Goal: Information Seeking & Learning: Learn about a topic

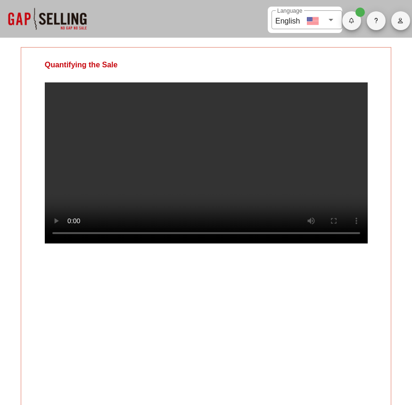
click at [303, 195] on video at bounding box center [206, 162] width 323 height 161
click at [313, 187] on video at bounding box center [206, 162] width 323 height 161
click at [295, 171] on video at bounding box center [206, 162] width 323 height 161
click at [280, 155] on video at bounding box center [206, 162] width 323 height 161
click at [213, 189] on video at bounding box center [206, 162] width 323 height 161
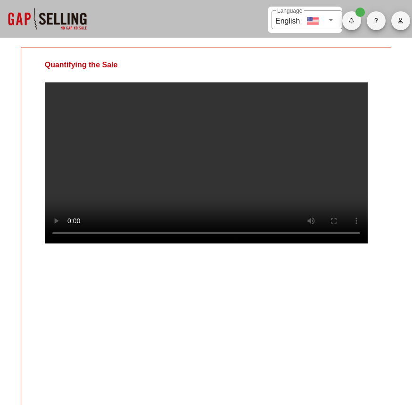
click at [198, 171] on video at bounding box center [206, 162] width 323 height 161
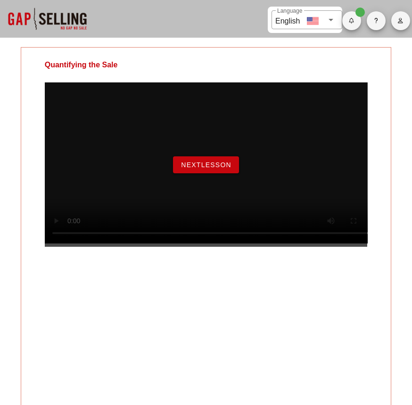
click at [194, 169] on span "NextLesson" at bounding box center [205, 165] width 51 height 8
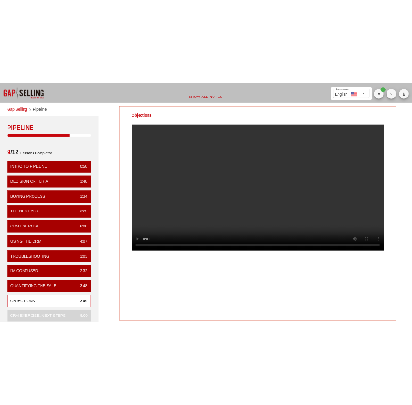
scroll to position [0, 0]
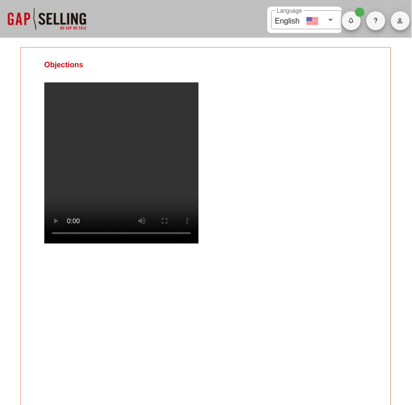
click at [268, 189] on video at bounding box center [205, 162] width 323 height 161
click at [219, 198] on video at bounding box center [205, 162] width 323 height 161
click at [194, 194] on video at bounding box center [205, 162] width 323 height 161
click at [215, 194] on video at bounding box center [205, 162] width 323 height 161
click at [71, 244] on video at bounding box center [205, 162] width 323 height 161
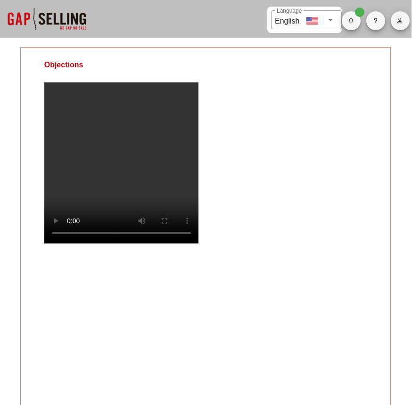
click at [202, 244] on video at bounding box center [205, 162] width 323 height 161
click at [290, 166] on video at bounding box center [205, 162] width 323 height 161
click at [284, 174] on video at bounding box center [205, 162] width 323 height 161
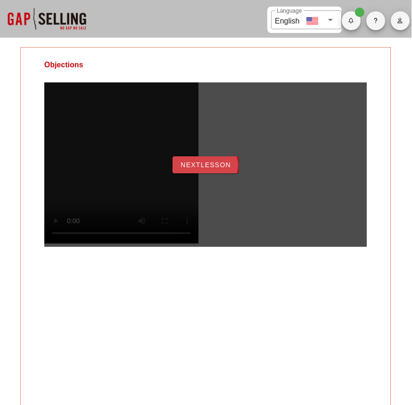
click at [201, 169] on button "NextLesson" at bounding box center [205, 164] width 66 height 17
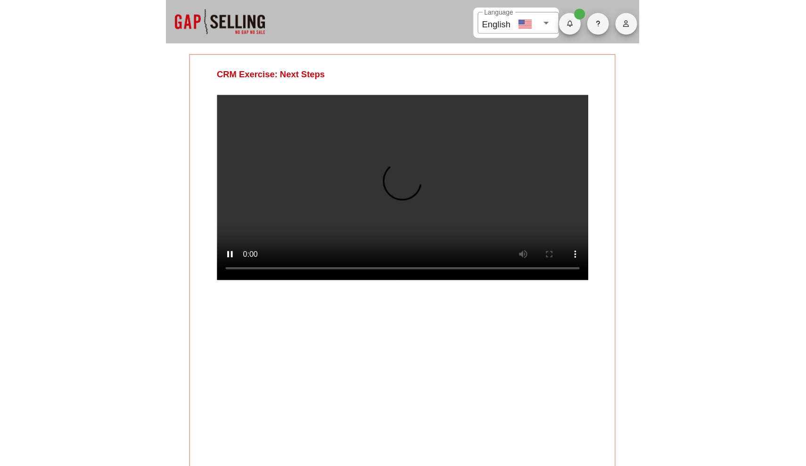
scroll to position [0, 0]
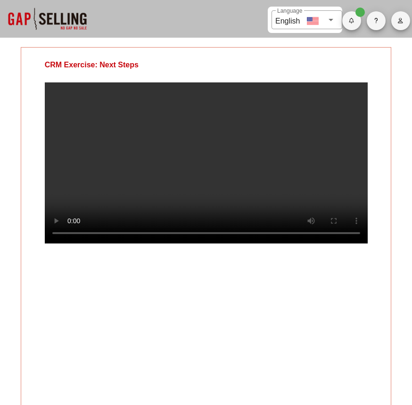
click at [296, 309] on div "CRM Exercise: Next Steps" at bounding box center [206, 229] width 371 height 365
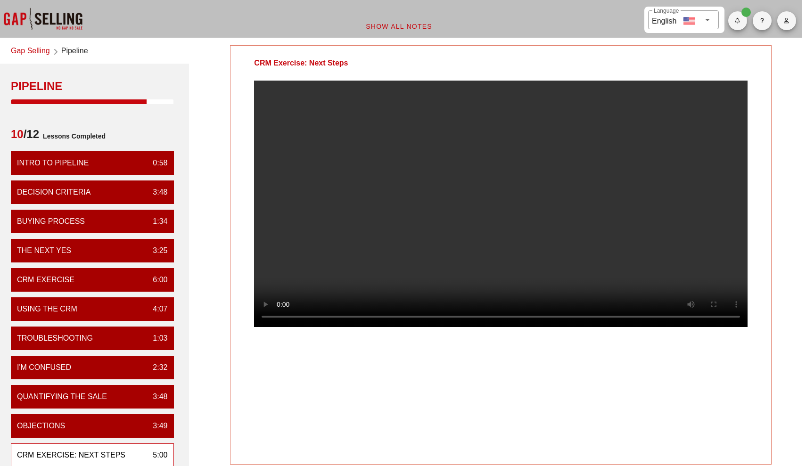
scroll to position [0, 4]
drag, startPoint x: 277, startPoint y: 65, endPoint x: 367, endPoint y: 72, distance: 90.7
click at [367, 72] on div "CRM Exercise: Next Steps" at bounding box center [300, 63] width 141 height 35
drag, startPoint x: 266, startPoint y: 62, endPoint x: 327, endPoint y: 80, distance: 62.9
click at [327, 80] on div "CRM Exercise: Next Steps" at bounding box center [300, 63] width 141 height 35
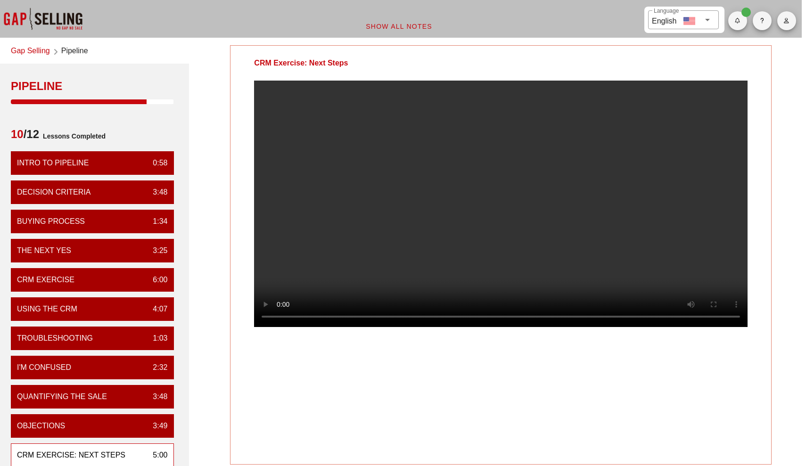
drag, startPoint x: 258, startPoint y: 60, endPoint x: 376, endPoint y: 60, distance: 117.3
click at [371, 60] on div "CRM Exercise: Next Steps" at bounding box center [300, 63] width 141 height 35
drag, startPoint x: 252, startPoint y: 59, endPoint x: 380, endPoint y: 80, distance: 130.3
click at [371, 80] on div "CRM Exercise: Next Steps" at bounding box center [300, 63] width 141 height 35
click at [411, 399] on div "CRM Exercise: Next Steps" at bounding box center [500, 254] width 541 height 419
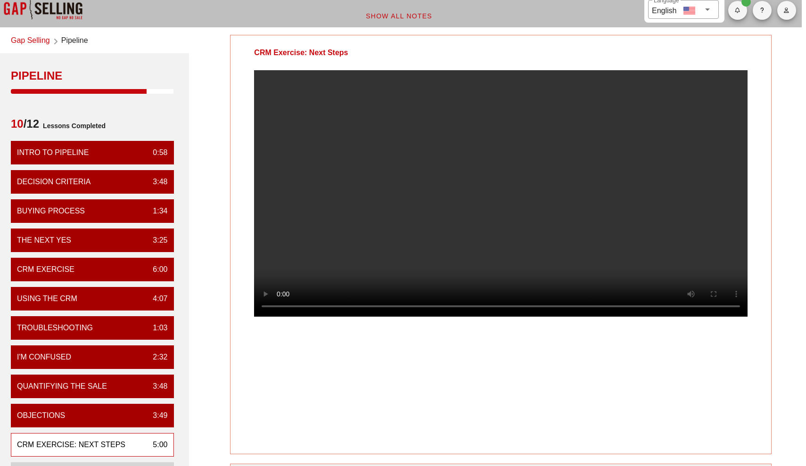
scroll to position [9, 4]
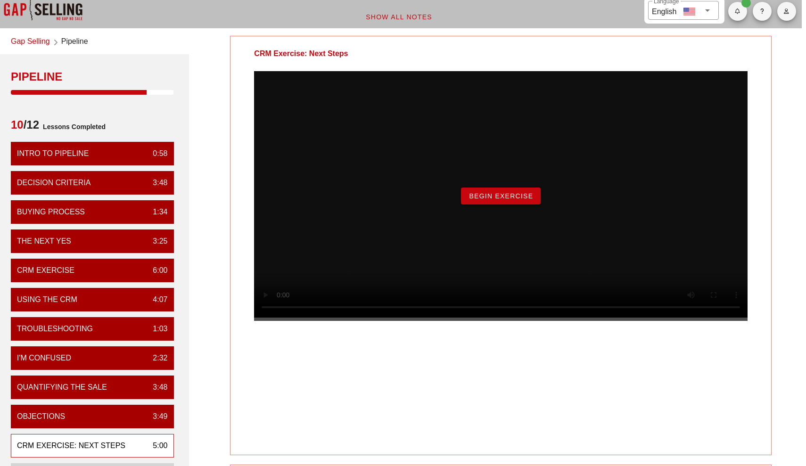
click at [411, 200] on span "Begin Exercise" at bounding box center [500, 196] width 65 height 8
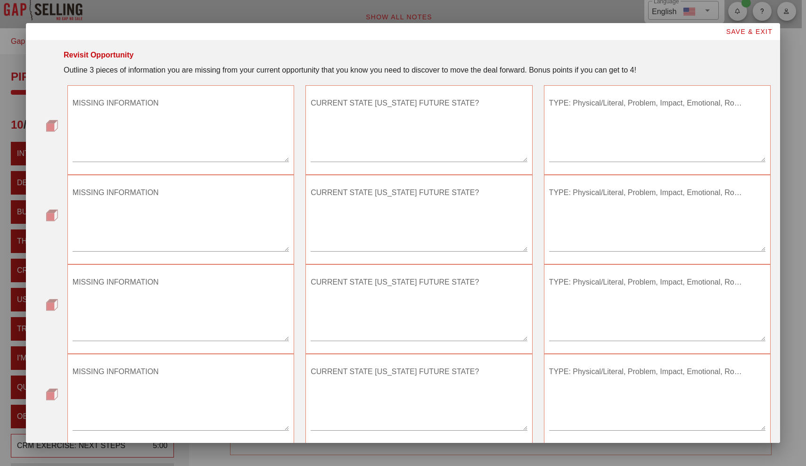
scroll to position [0, 0]
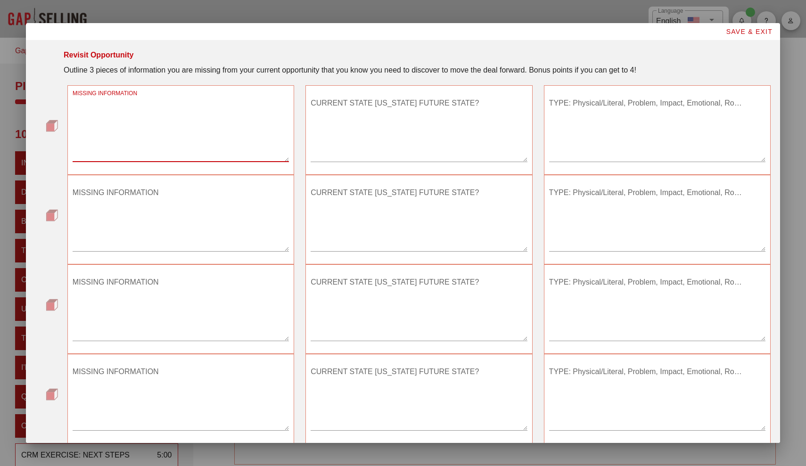
click at [217, 149] on textarea "MISSING INFORMATION" at bounding box center [181, 129] width 216 height 66
type textarea "the customer does not have a right vision for the future. They are pessimistic …"
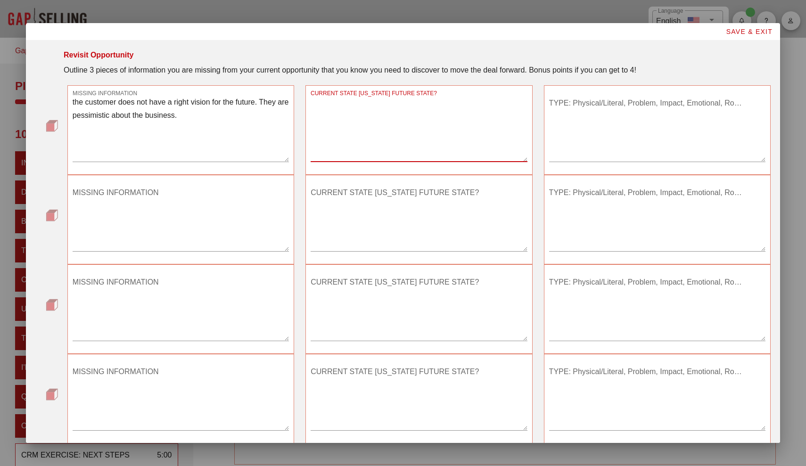
click at [332, 141] on textarea "CURRENT STATE [US_STATE] FUTURE STATE?" at bounding box center [418, 129] width 216 height 66
type textarea "they can't achieve the revenue goals"
click at [411, 119] on textarea "TYPE: Physical/Literal, Problem, Impact, Emotional, Root Cause" at bounding box center [657, 129] width 216 height 66
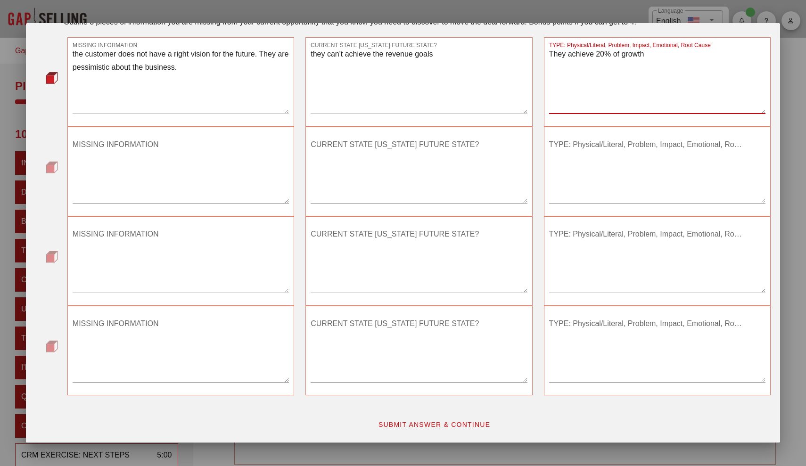
scroll to position [48, 0]
type textarea "They achieve 20% of growth"
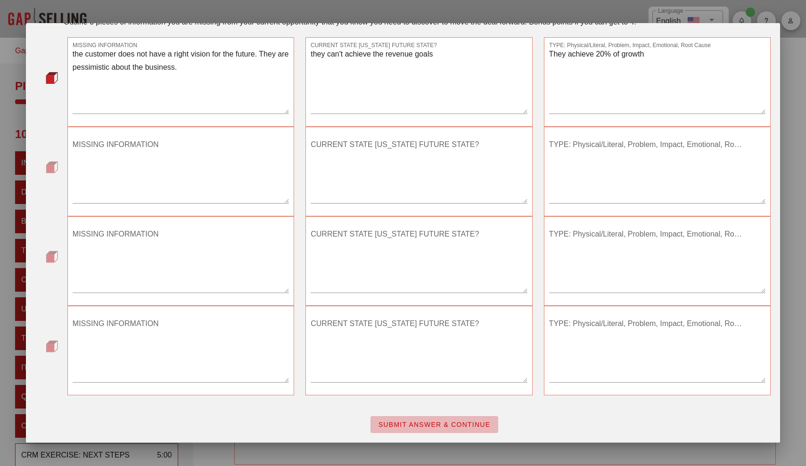
click at [411, 405] on button "SUBMIT ANSWER & CONTINUE" at bounding box center [434, 424] width 128 height 17
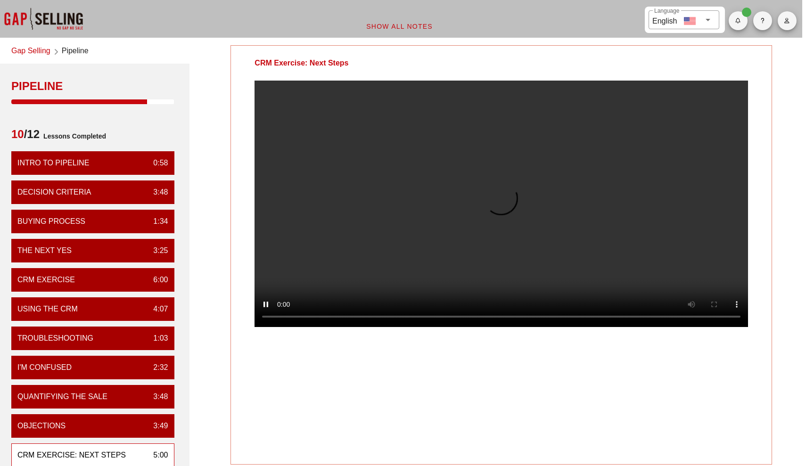
scroll to position [0, 5]
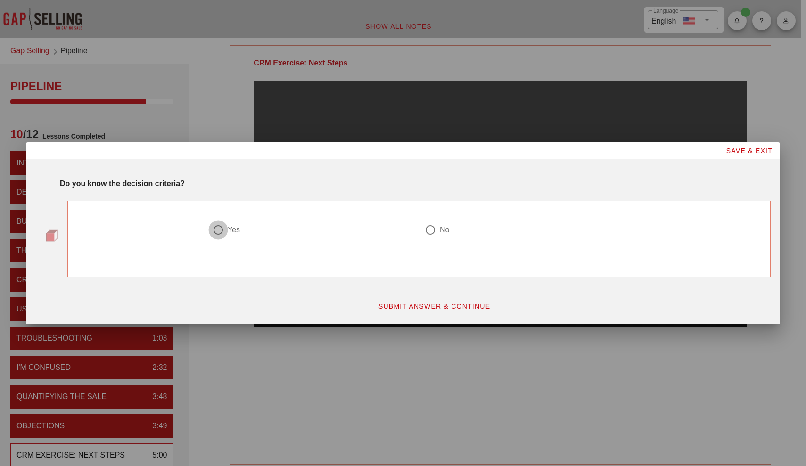
click at [224, 228] on div at bounding box center [218, 230] width 16 height 16
radio input "true"
click at [411, 303] on span "SUBMIT ANSWER & CONTINUE" at bounding box center [434, 306] width 113 height 8
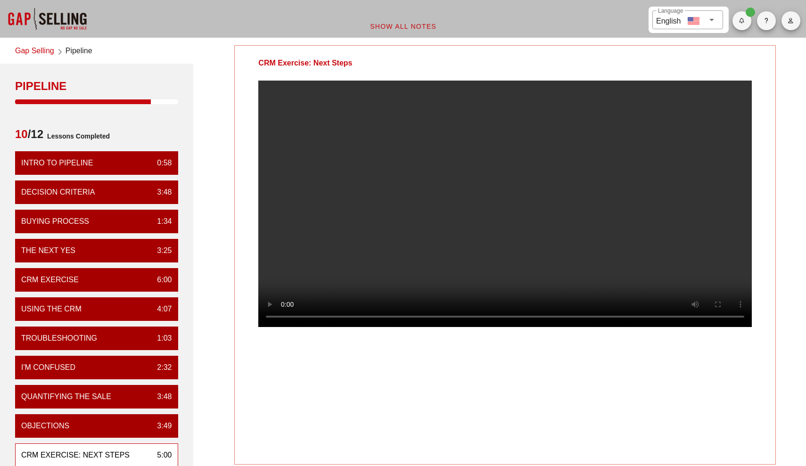
click at [411, 234] on video at bounding box center [504, 204] width 493 height 246
click at [411, 250] on video at bounding box center [504, 204] width 493 height 246
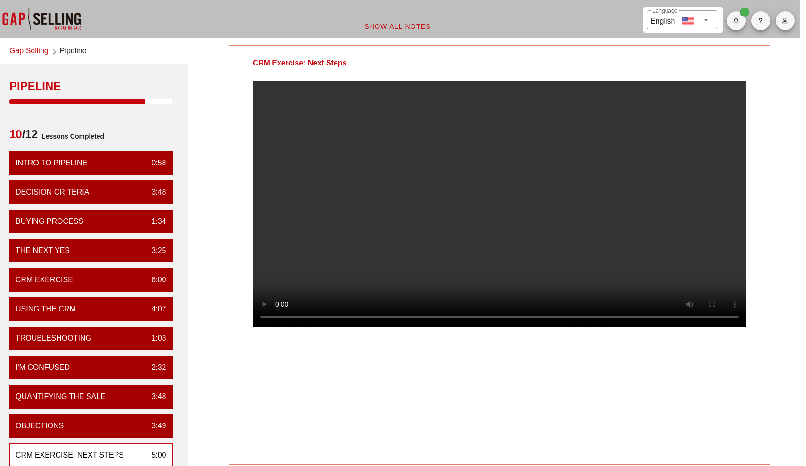
scroll to position [0, 6]
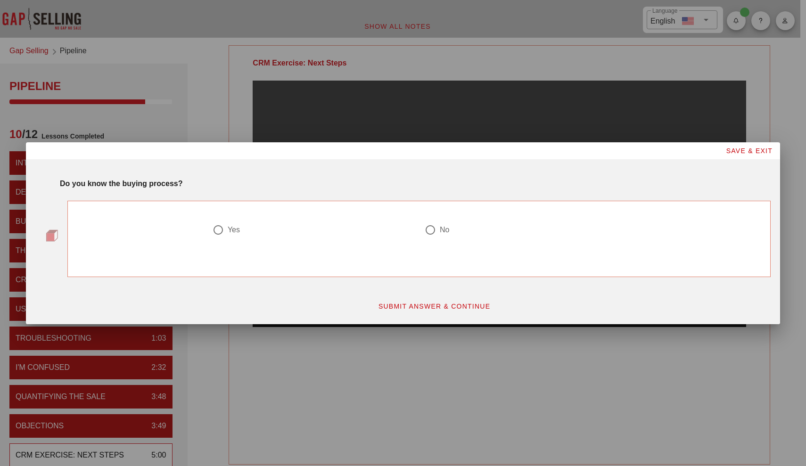
click at [224, 227] on div at bounding box center [218, 230] width 16 height 16
radio input "true"
click at [411, 306] on span "SUBMIT ANSWER & CONTINUE" at bounding box center [434, 306] width 113 height 8
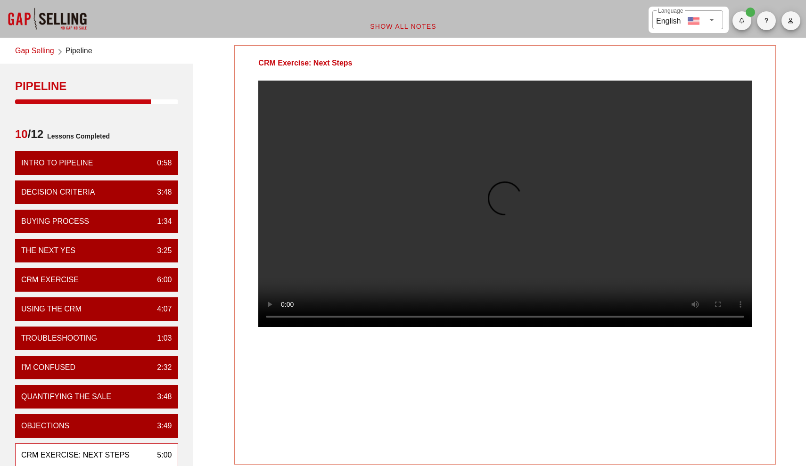
scroll to position [0, 0]
click at [358, 139] on video at bounding box center [504, 204] width 493 height 246
click at [411, 214] on video at bounding box center [504, 204] width 493 height 246
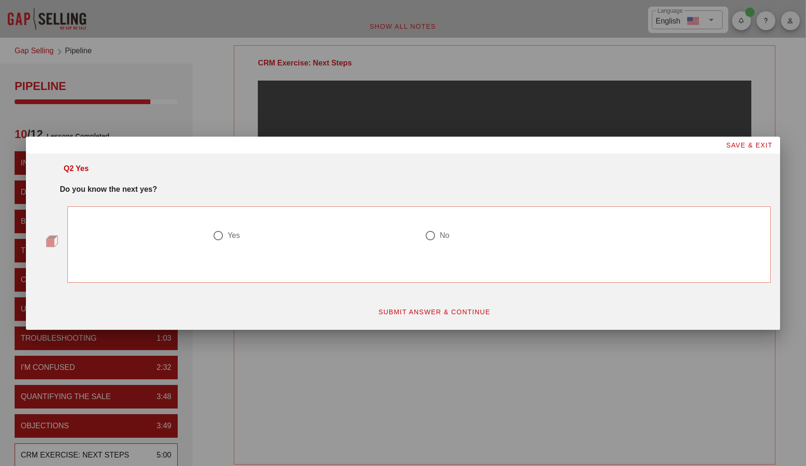
scroll to position [0, 0]
click at [216, 233] on div at bounding box center [218, 236] width 16 height 16
radio input "true"
click at [411, 312] on span "SUBMIT ANSWER & CONTINUE" at bounding box center [434, 312] width 113 height 8
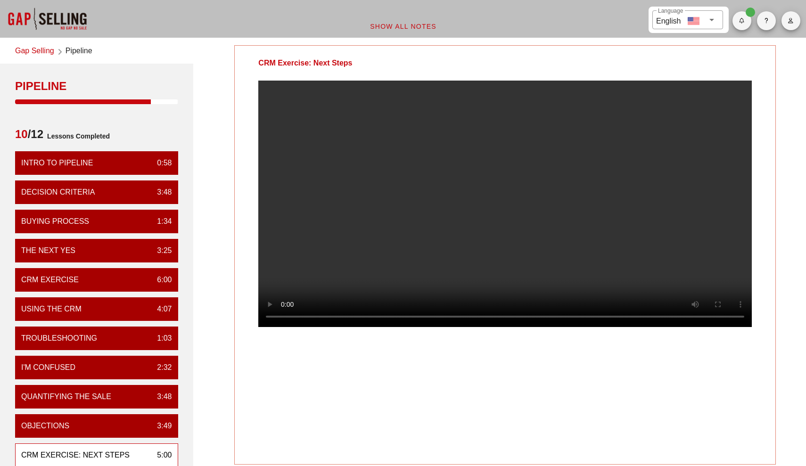
scroll to position [0, 0]
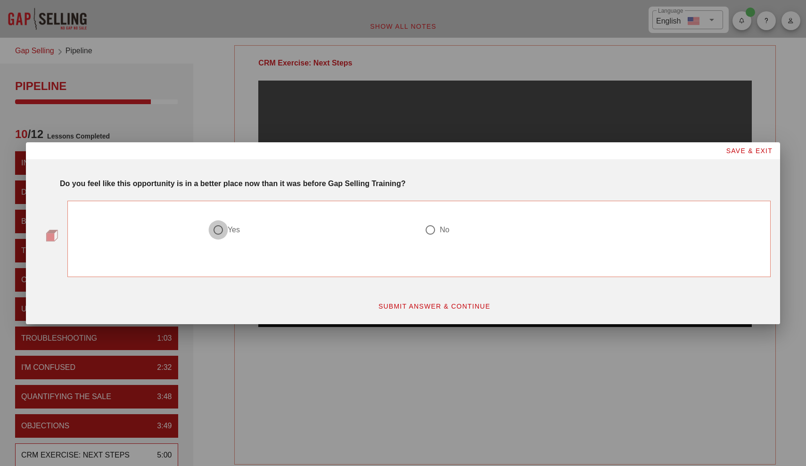
click at [224, 226] on div at bounding box center [218, 230] width 16 height 16
radio input "true"
click at [404, 304] on span "SUBMIT ANSWER & CONTINUE" at bounding box center [434, 306] width 113 height 8
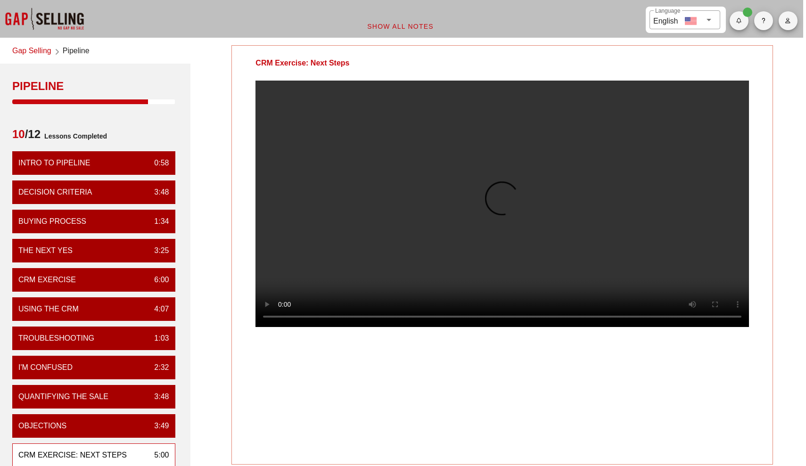
scroll to position [0, 3]
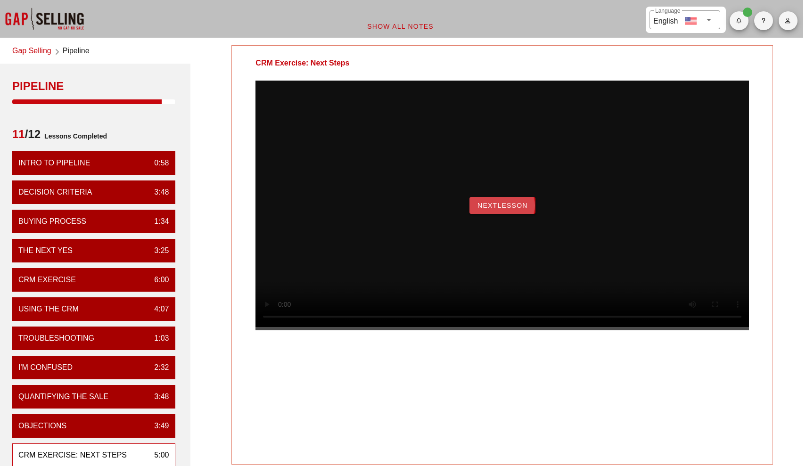
click at [411, 214] on button "NextLesson" at bounding box center [502, 205] width 66 height 17
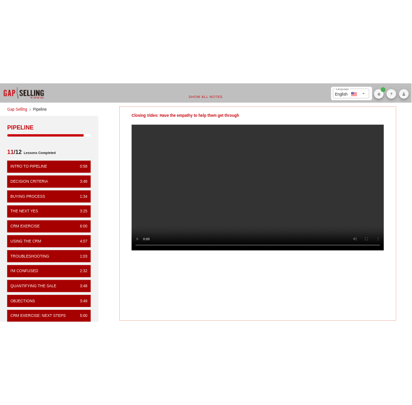
scroll to position [0, 0]
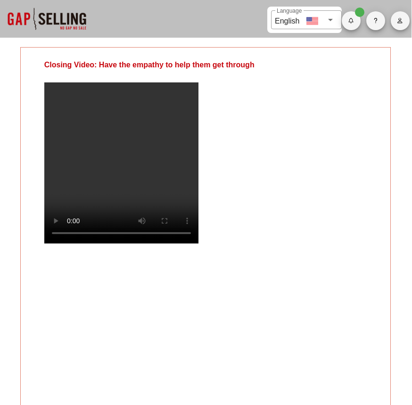
click at [263, 170] on video at bounding box center [205, 162] width 323 height 161
click at [275, 179] on video at bounding box center [205, 162] width 323 height 161
click at [196, 244] on video at bounding box center [205, 162] width 323 height 161
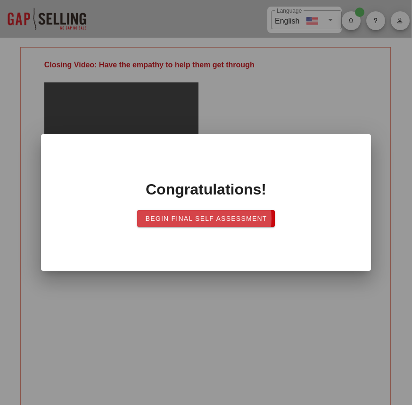
click at [195, 220] on span "Begin Final Self Assessment" at bounding box center [206, 219] width 122 height 8
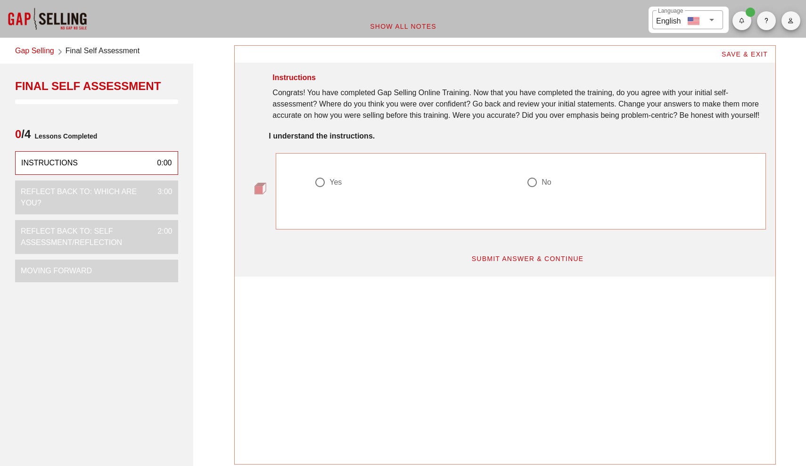
click at [322, 190] on div at bounding box center [320, 182] width 16 height 16
radio input "true"
click at [500, 262] on span "SUBMIT ANSWER & CONTINUE" at bounding box center [527, 259] width 113 height 8
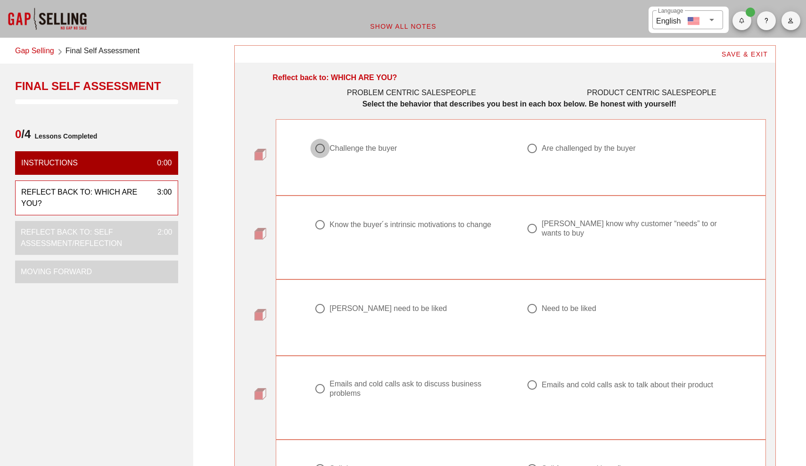
click at [325, 148] on div at bounding box center [320, 148] width 16 height 16
radio input "true"
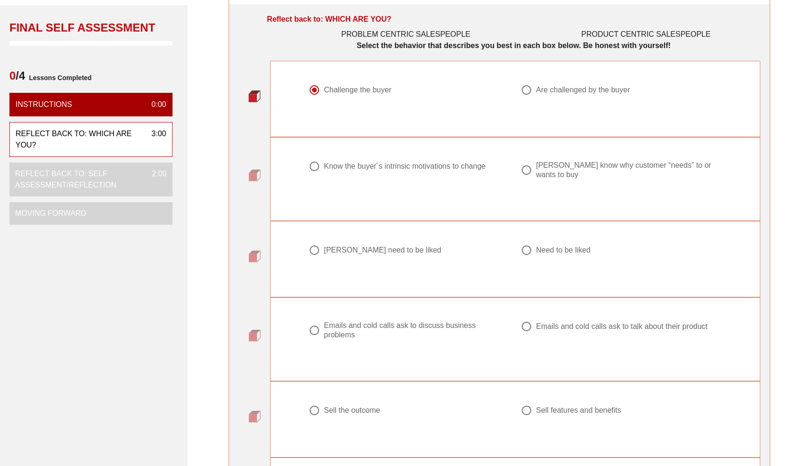
scroll to position [66, 6]
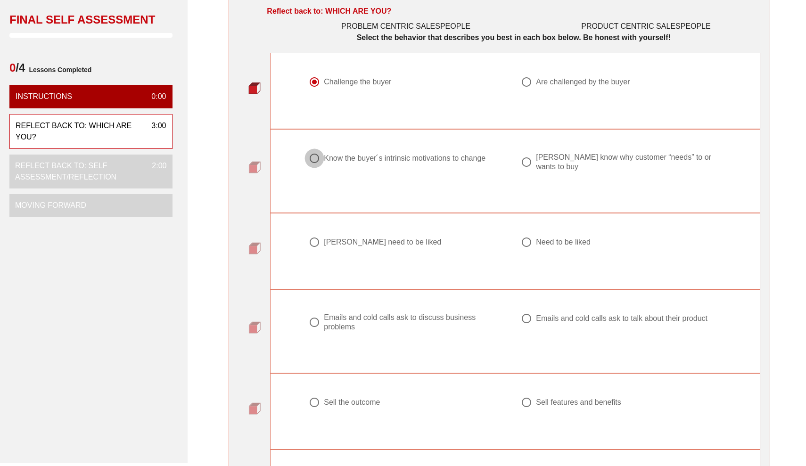
click at [309, 161] on div at bounding box center [314, 158] width 16 height 16
radio input "true"
click at [306, 245] on div at bounding box center [314, 242] width 16 height 16
radio input "true"
click at [318, 324] on div at bounding box center [314, 322] width 16 height 16
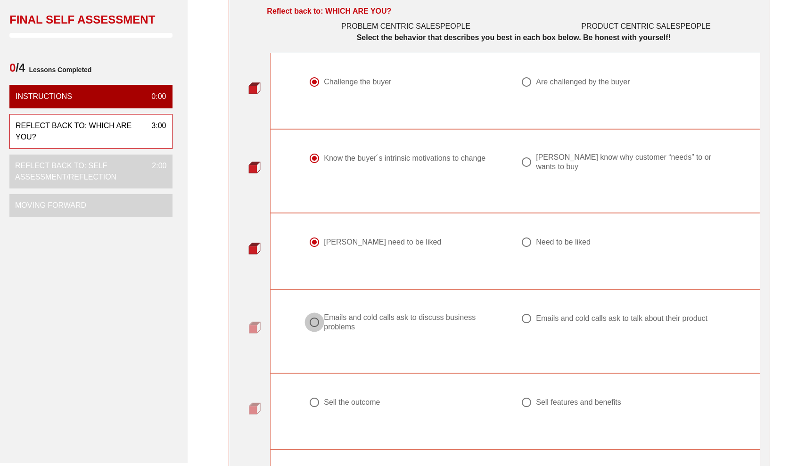
radio input "true"
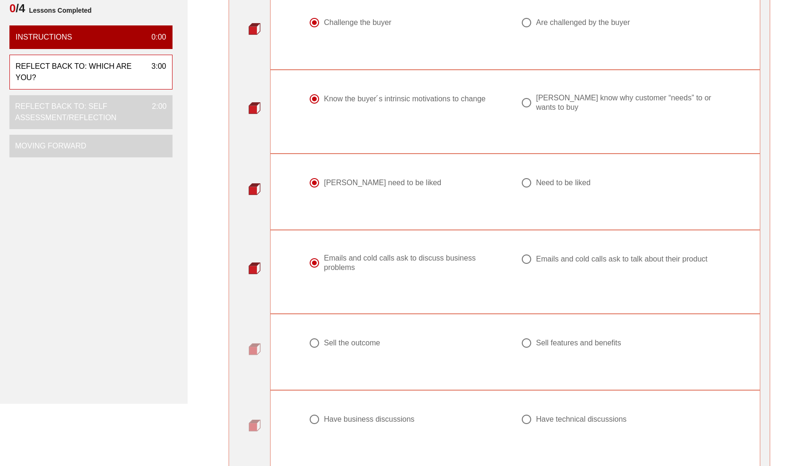
scroll to position [125, 6]
click at [316, 339] on div at bounding box center [314, 343] width 16 height 16
radio input "true"
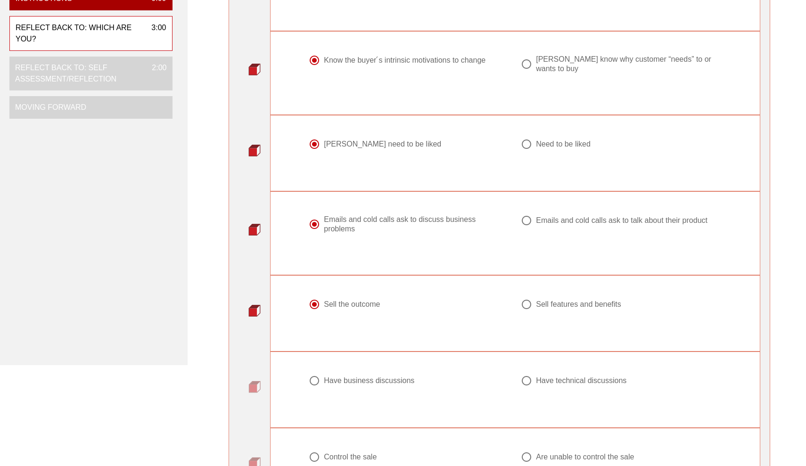
scroll to position [165, 6]
click at [313, 376] on div at bounding box center [314, 380] width 16 height 16
radio input "true"
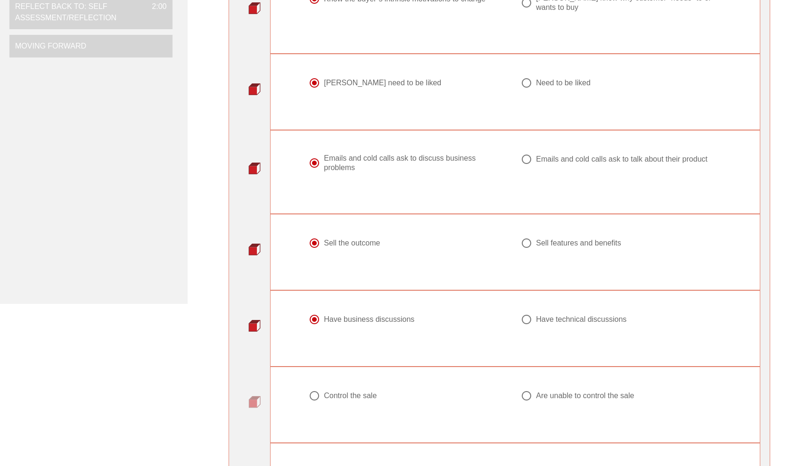
scroll to position [228, 6]
click at [313, 396] on div at bounding box center [314, 393] width 16 height 16
radio input "true"
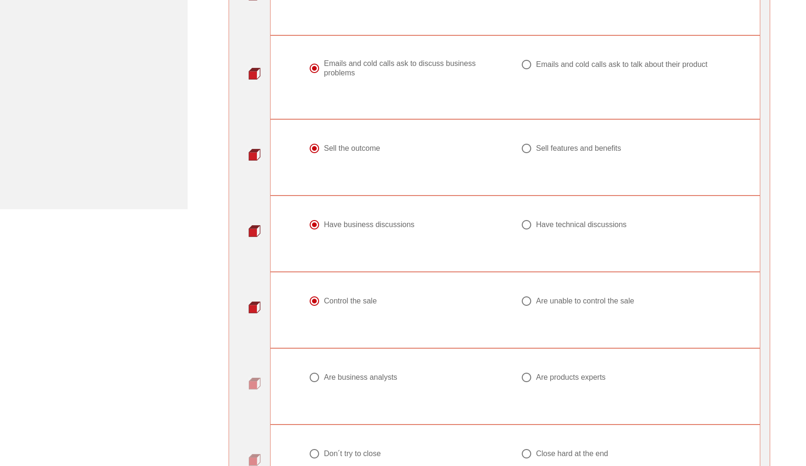
scroll to position [322, 6]
click at [311, 369] on div at bounding box center [314, 375] width 16 height 16
radio input "true"
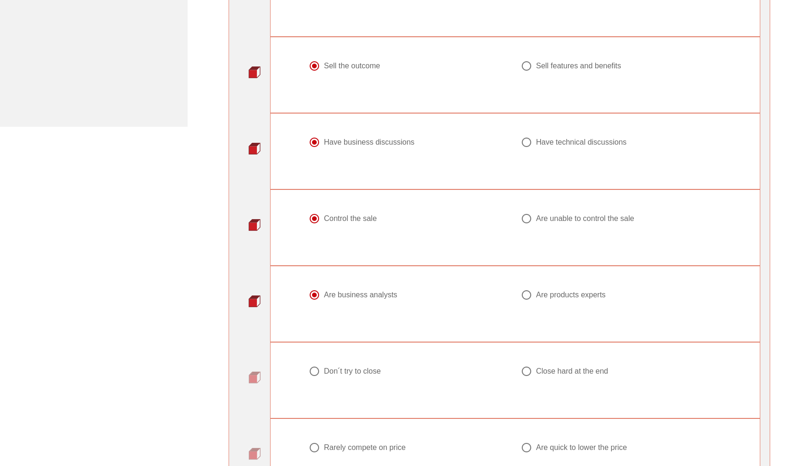
click at [311, 369] on div at bounding box center [314, 371] width 16 height 16
radio input "true"
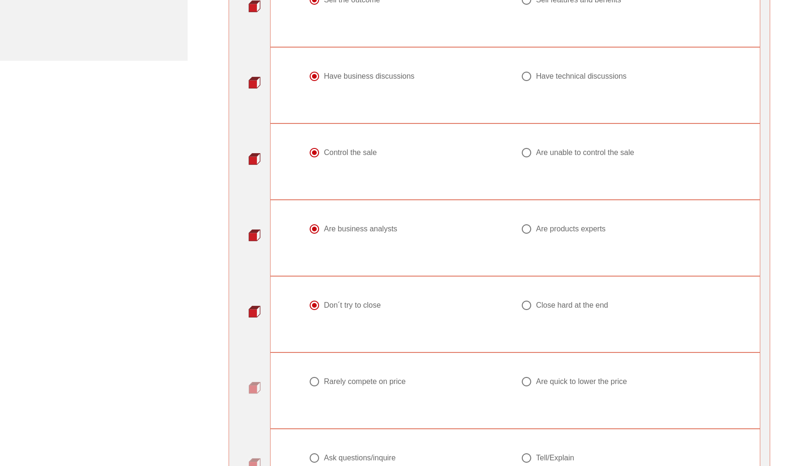
scroll to position [471, 6]
click at [314, 384] on div at bounding box center [314, 379] width 16 height 16
radio input "true"
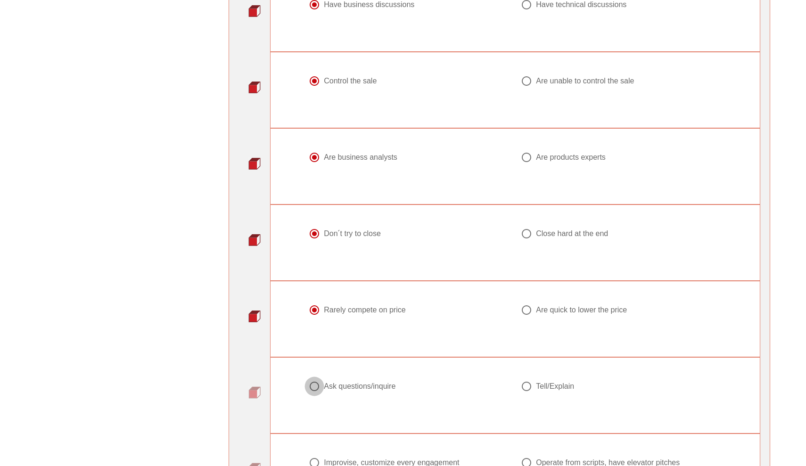
click at [314, 384] on div at bounding box center [314, 386] width 16 height 16
radio input "true"
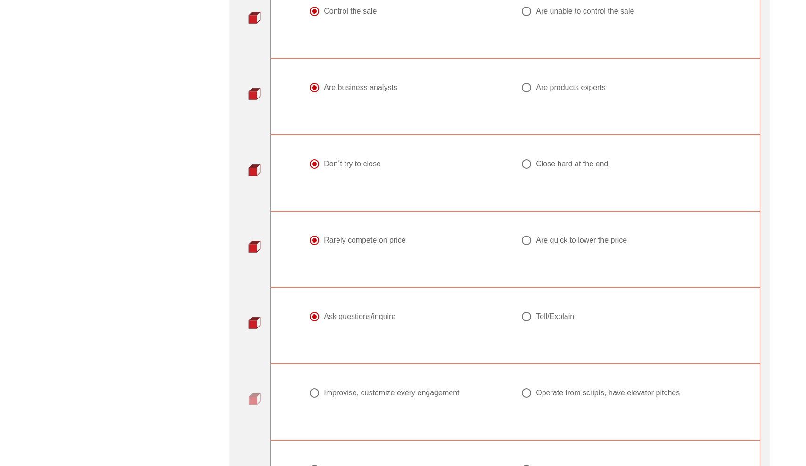
scroll to position [619, 6]
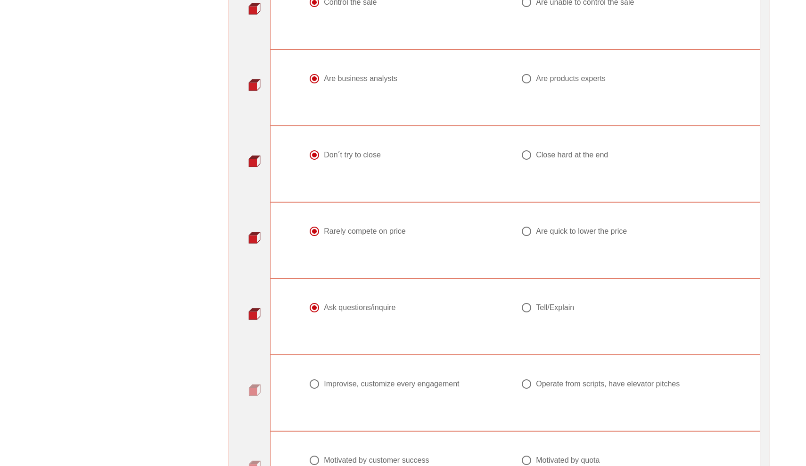
click at [314, 384] on div at bounding box center [314, 384] width 16 height 16
radio input "true"
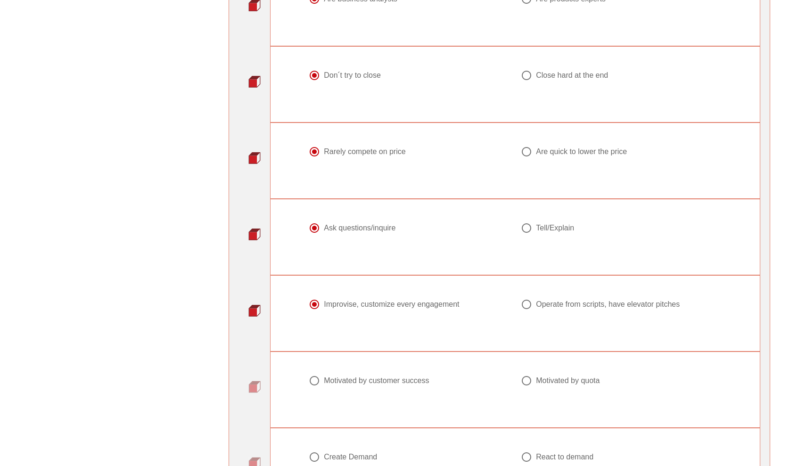
click at [314, 384] on div at bounding box center [314, 381] width 16 height 16
radio input "true"
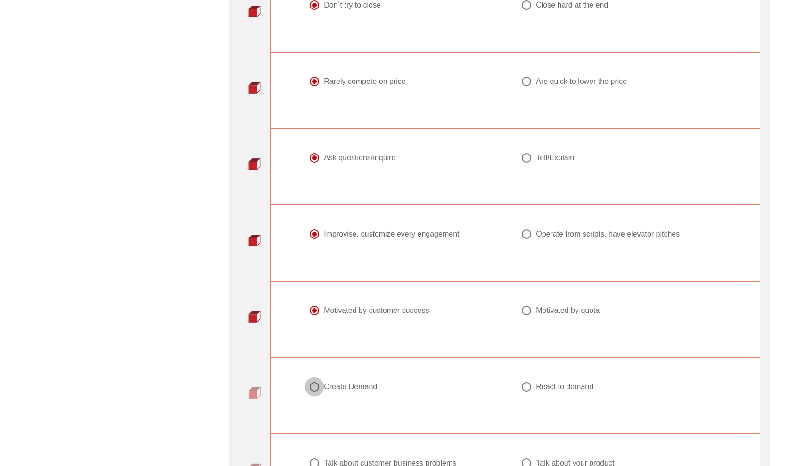
click at [314, 384] on div at bounding box center [314, 387] width 16 height 16
radio input "true"
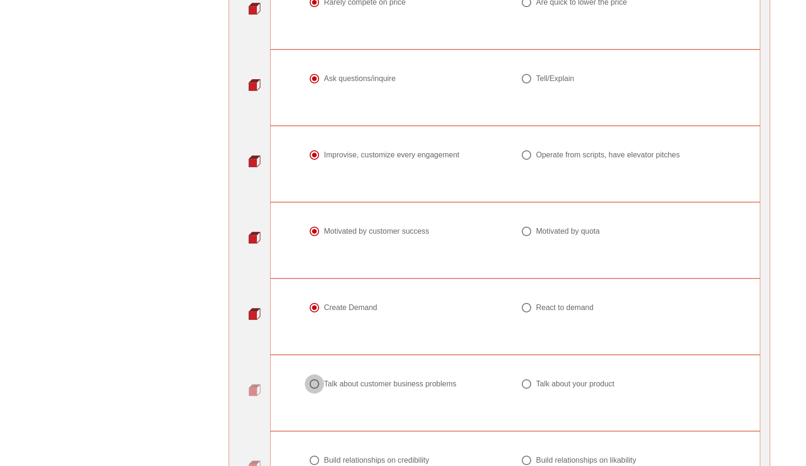
click at [314, 384] on div at bounding box center [314, 384] width 16 height 16
radio input "true"
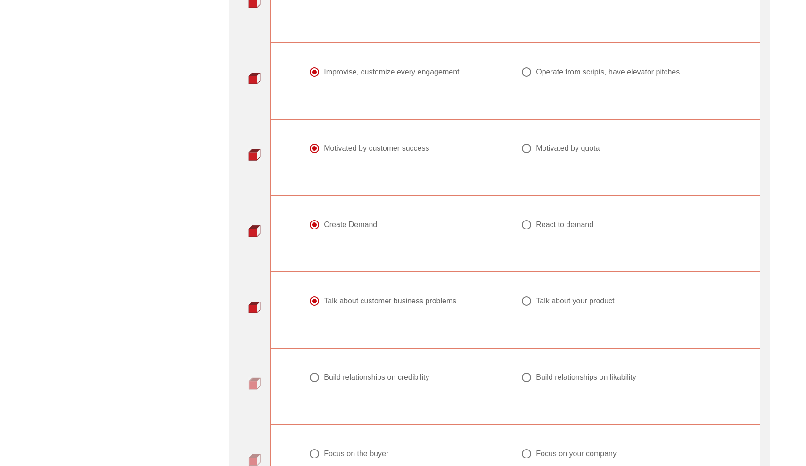
scroll to position [926, 6]
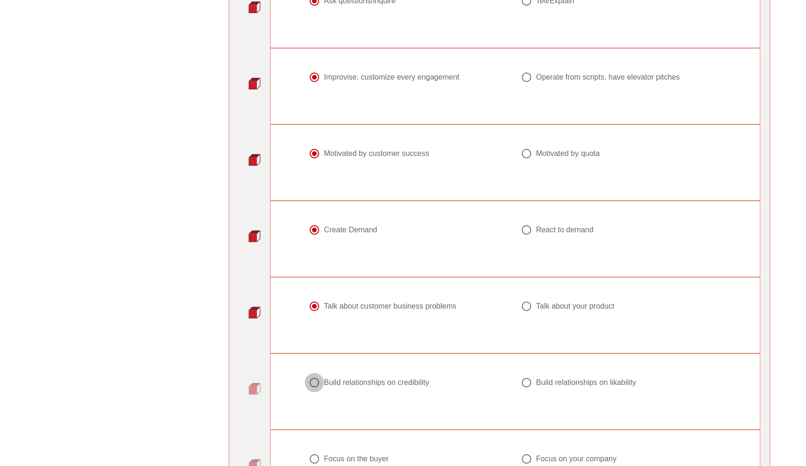
click at [314, 384] on div at bounding box center [314, 383] width 16 height 16
radio input "true"
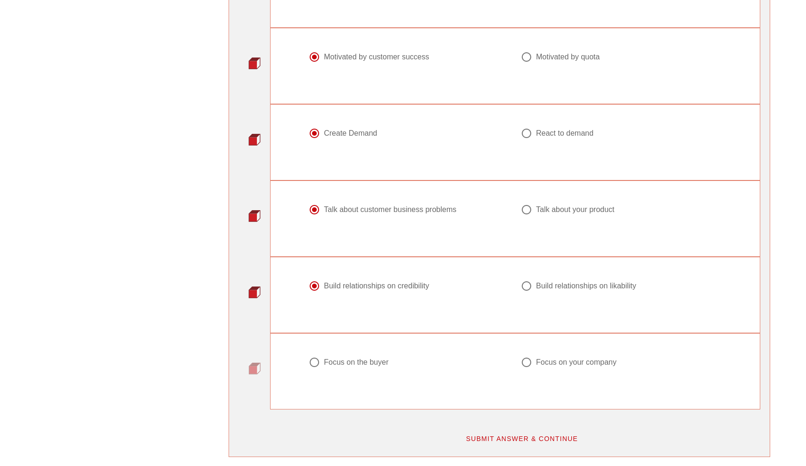
scroll to position [1025, 6]
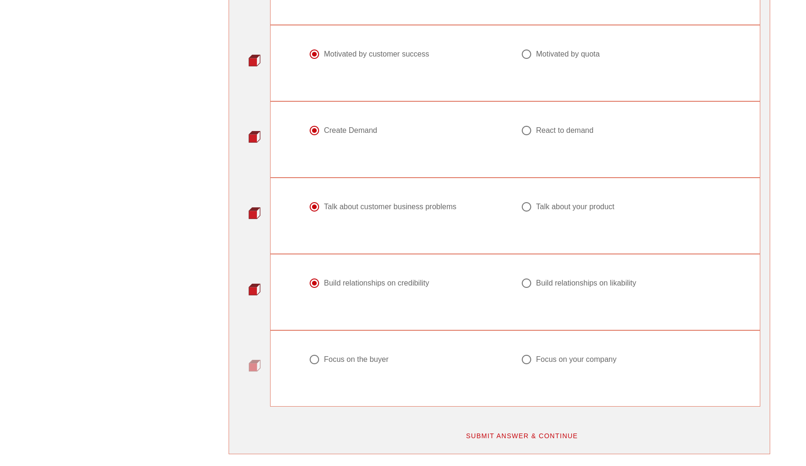
click at [318, 361] on div at bounding box center [314, 359] width 16 height 16
radio input "true"
click at [501, 441] on button "SUBMIT ANSWER & CONTINUE" at bounding box center [522, 435] width 128 height 17
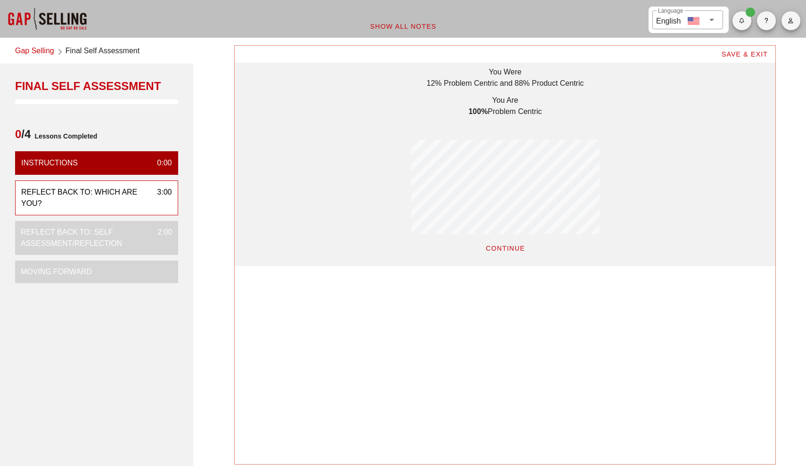
scroll to position [220, 540]
click at [502, 245] on span "CONTINUE" at bounding box center [505, 249] width 40 height 8
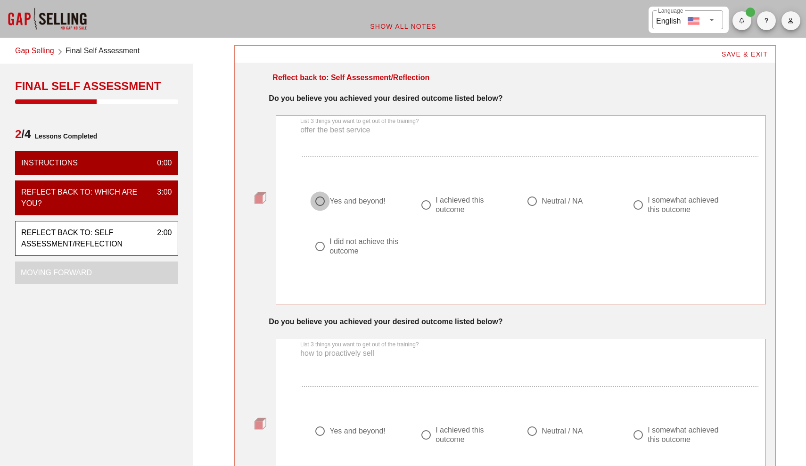
click at [318, 202] on div at bounding box center [320, 201] width 16 height 16
radio input "true"
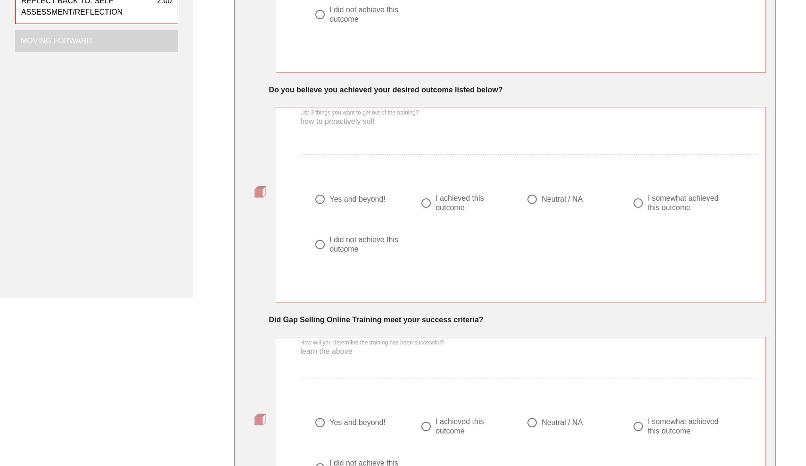
scroll to position [235, 0]
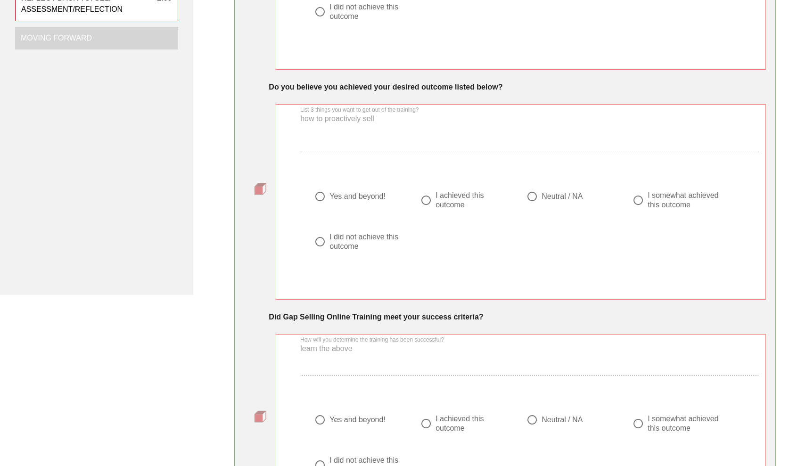
click at [321, 202] on div at bounding box center [320, 196] width 16 height 16
radio input "true"
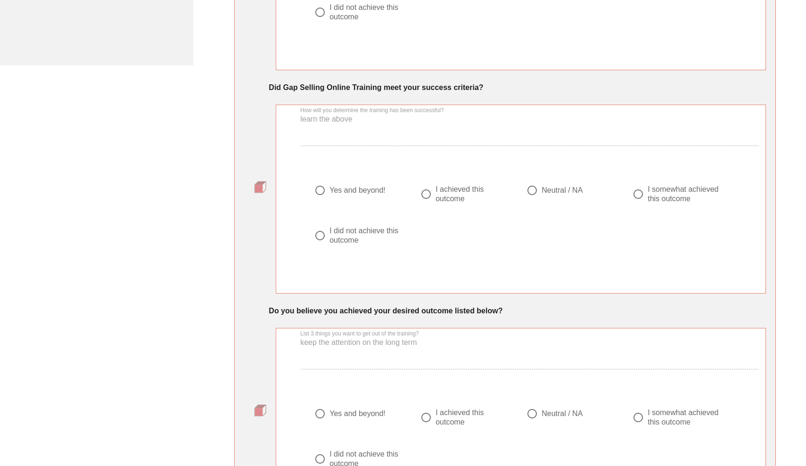
scroll to position [465, 0]
click at [321, 188] on div at bounding box center [320, 189] width 16 height 16
radio input "true"
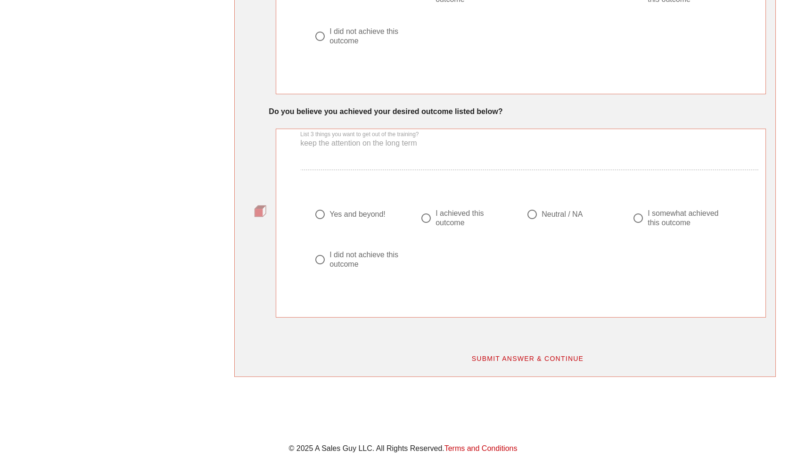
scroll to position [662, 0]
click at [424, 217] on div at bounding box center [426, 219] width 16 height 16
radio input "true"
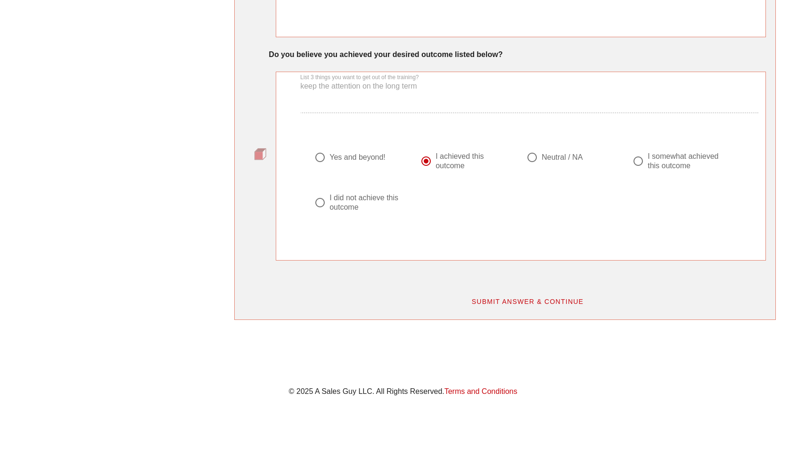
scroll to position [720, 0]
click at [480, 298] on span "SUBMIT ANSWER & CONTINUE" at bounding box center [527, 302] width 113 height 8
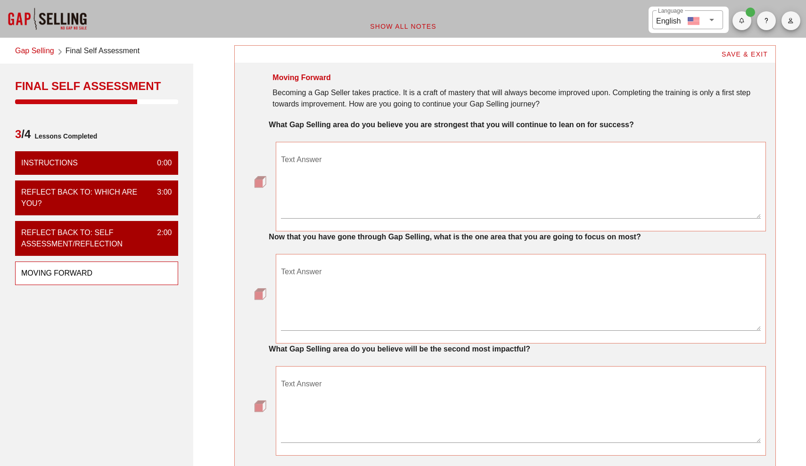
scroll to position [0, 0]
click at [406, 213] on textarea "Text Answer" at bounding box center [521, 185] width 480 height 66
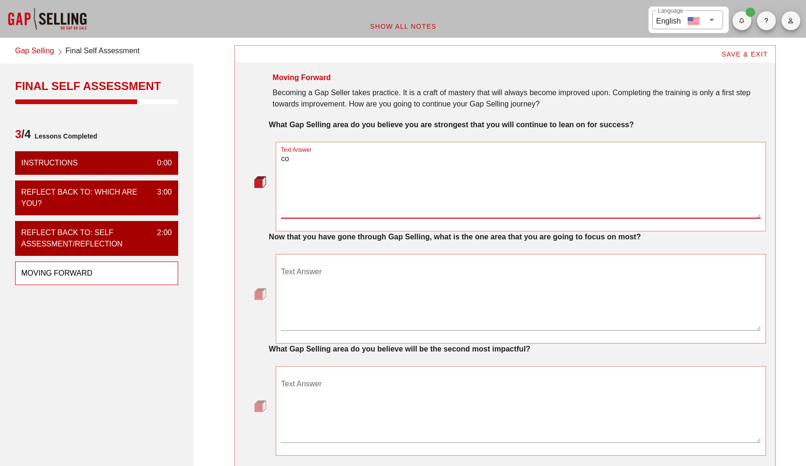
type textarea "c"
type textarea "leading clients"
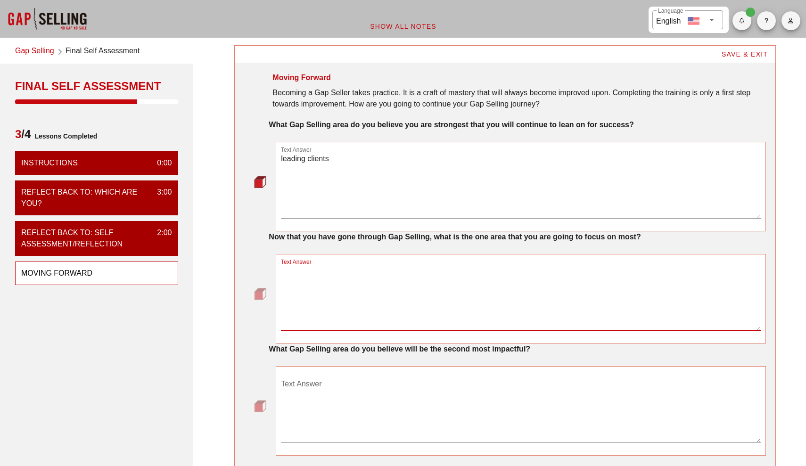
click at [424, 299] on textarea "Text Answer" at bounding box center [521, 297] width 480 height 66
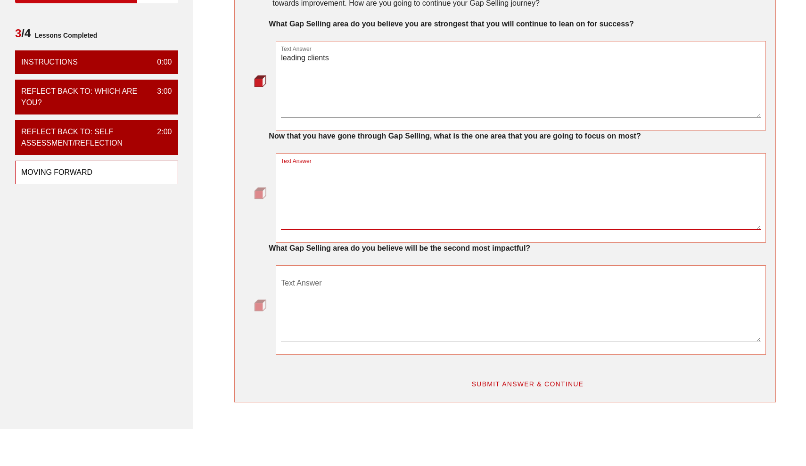
scroll to position [101, 0]
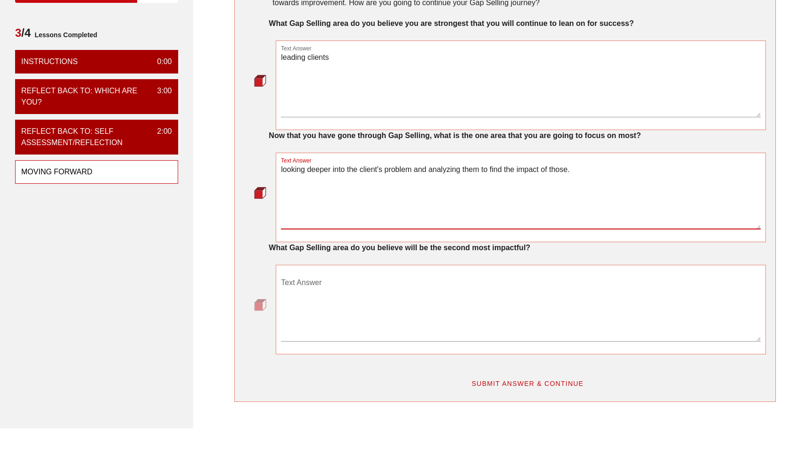
click at [527, 169] on textarea "looking deeper into the client's problem and analyzing them to find the impact …" at bounding box center [521, 196] width 480 height 66
type textarea "looking deeper into the client's problem and analyzing them to find the quantit…"
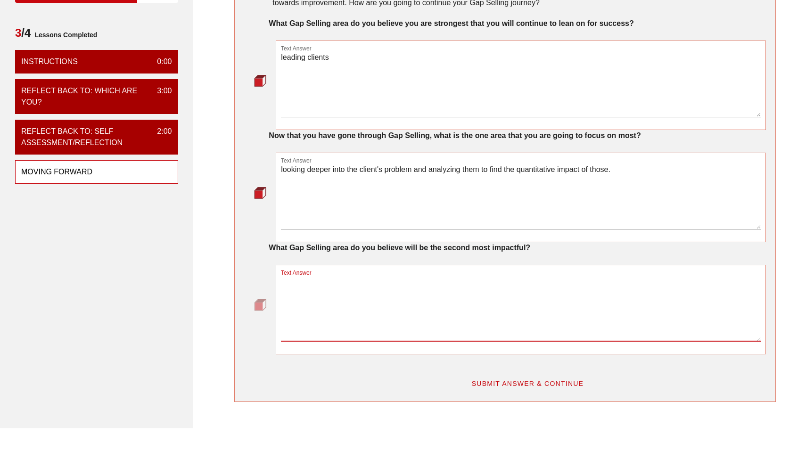
click at [558, 283] on textarea "Text Answer" at bounding box center [521, 308] width 480 height 66
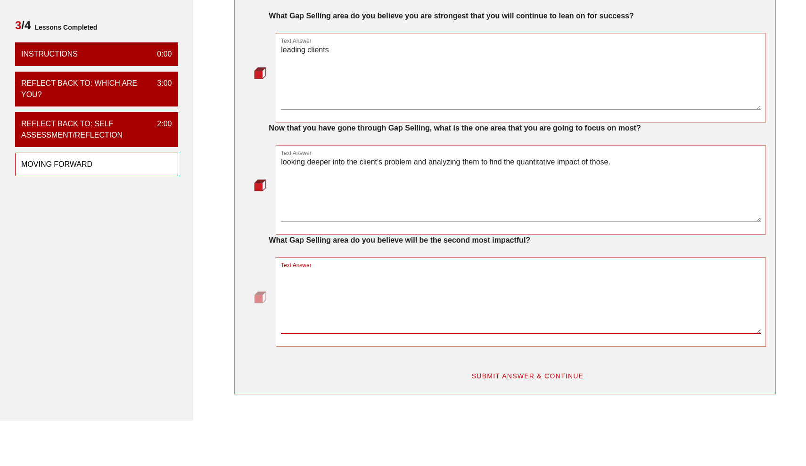
scroll to position [112, 0]
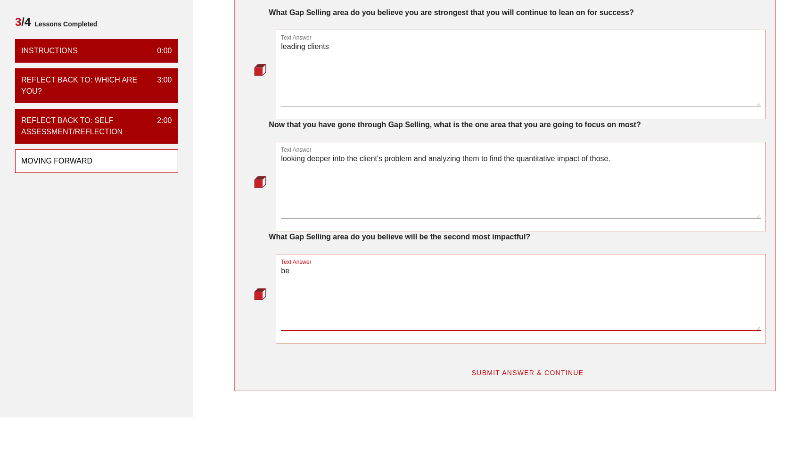
type textarea "b"
type textarea "quantifying the impact of their problems"
click at [567, 372] on span "SUBMIT ANSWER & CONTINUE" at bounding box center [527, 373] width 113 height 8
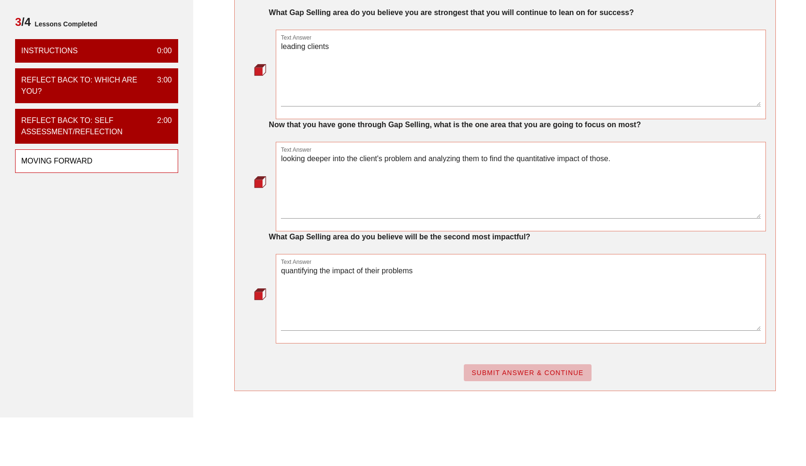
scroll to position [0, 0]
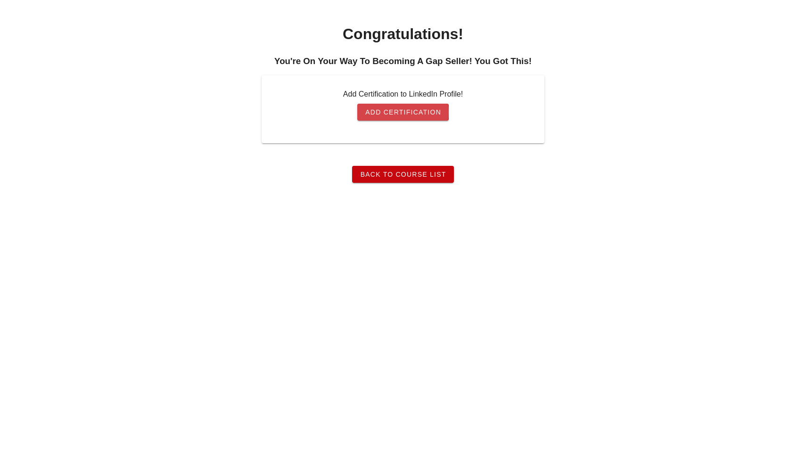
click at [404, 119] on link "Add Certification" at bounding box center [402, 112] width 91 height 17
click at [421, 175] on span "Back To Course List" at bounding box center [402, 175] width 86 height 8
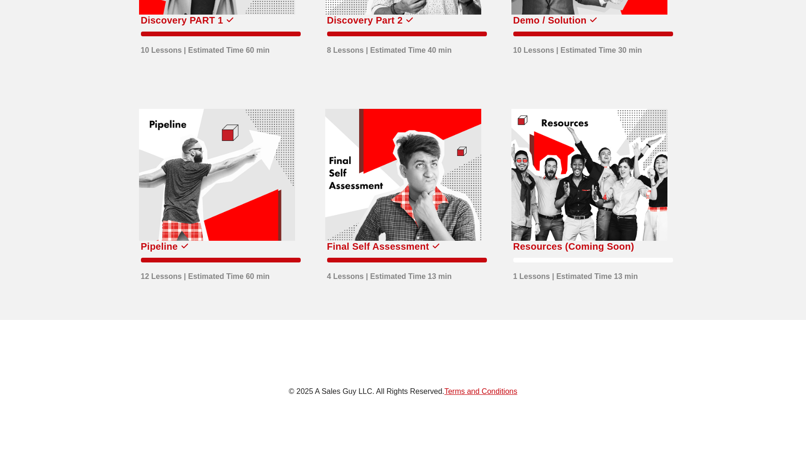
scroll to position [407, 0]
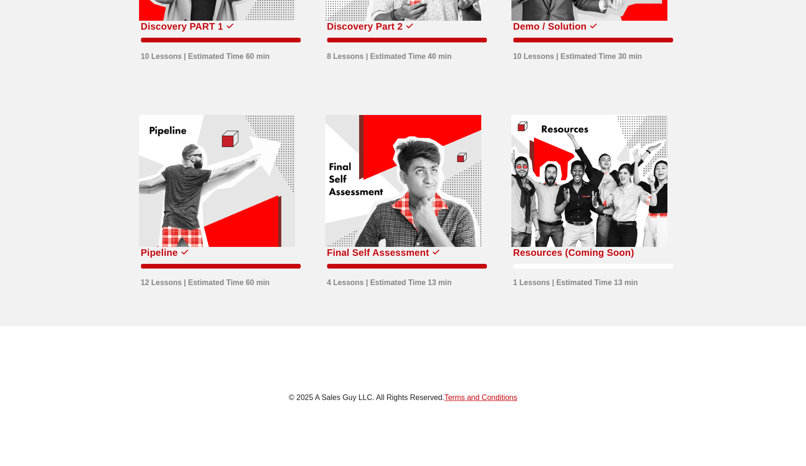
click at [572, 187] on div at bounding box center [589, 181] width 156 height 132
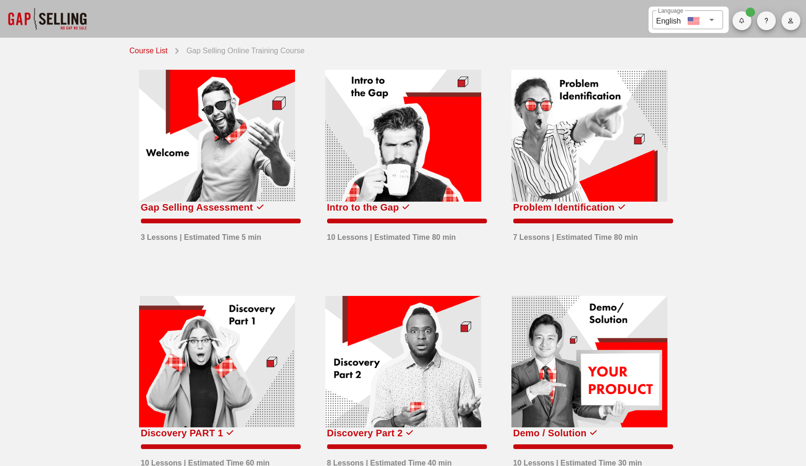
click at [39, 32] on div at bounding box center [47, 19] width 94 height 38
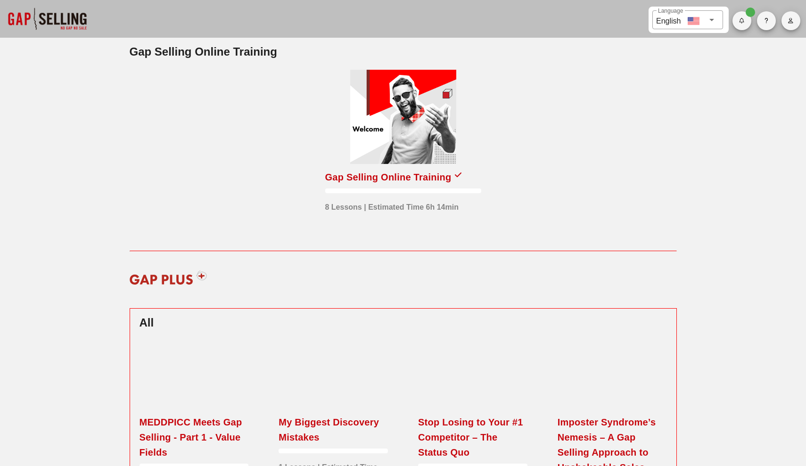
click at [420, 105] on div at bounding box center [403, 117] width 106 height 94
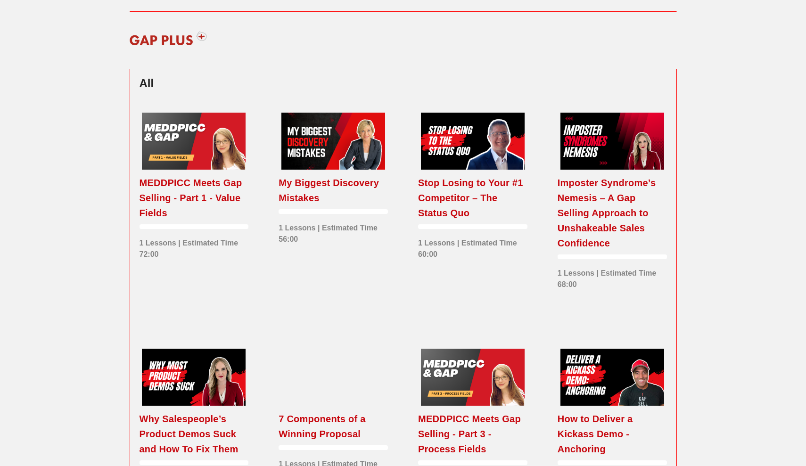
scroll to position [246, 0]
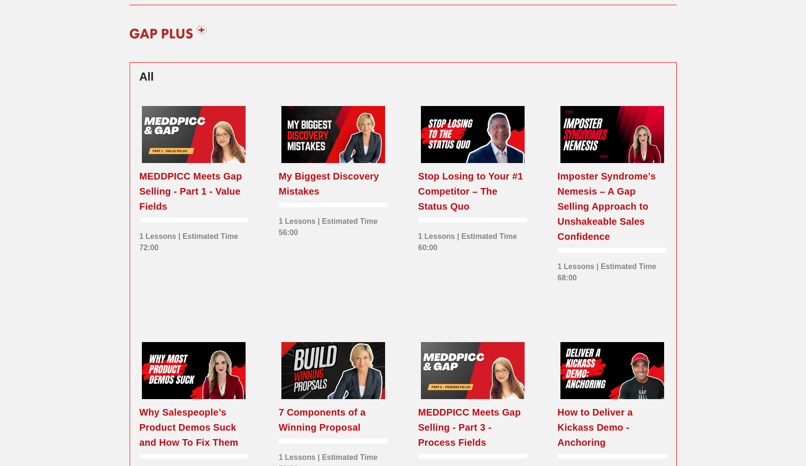
click at [178, 131] on div at bounding box center [194, 134] width 104 height 57
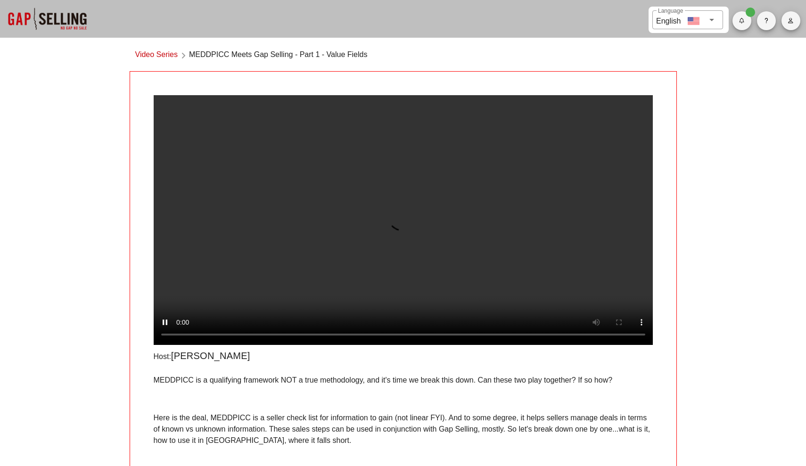
scroll to position [146, 0]
